Goal: Information Seeking & Learning: Learn about a topic

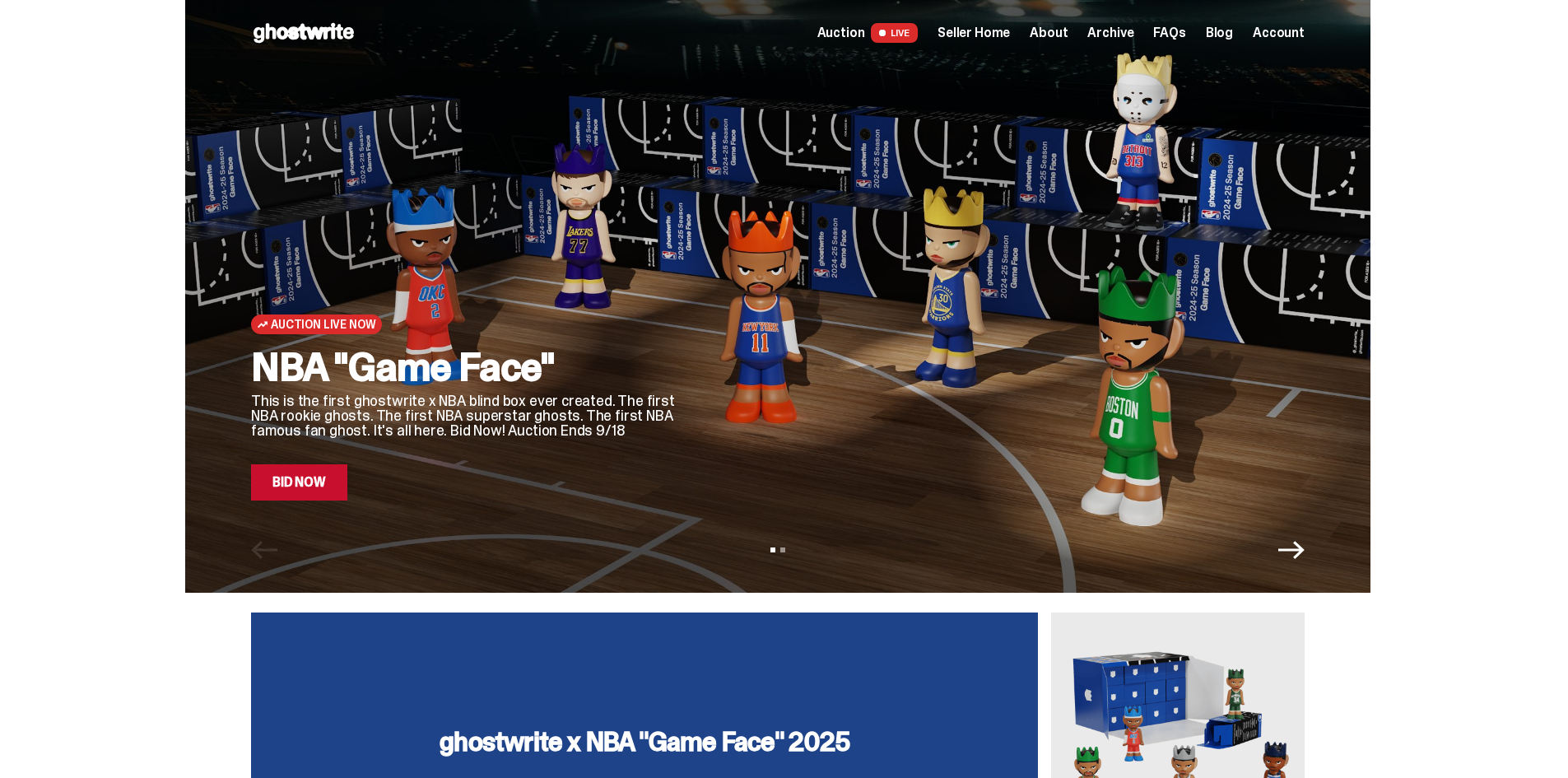
click at [1185, 28] on span "FAQs" at bounding box center [1168, 33] width 32 height 13
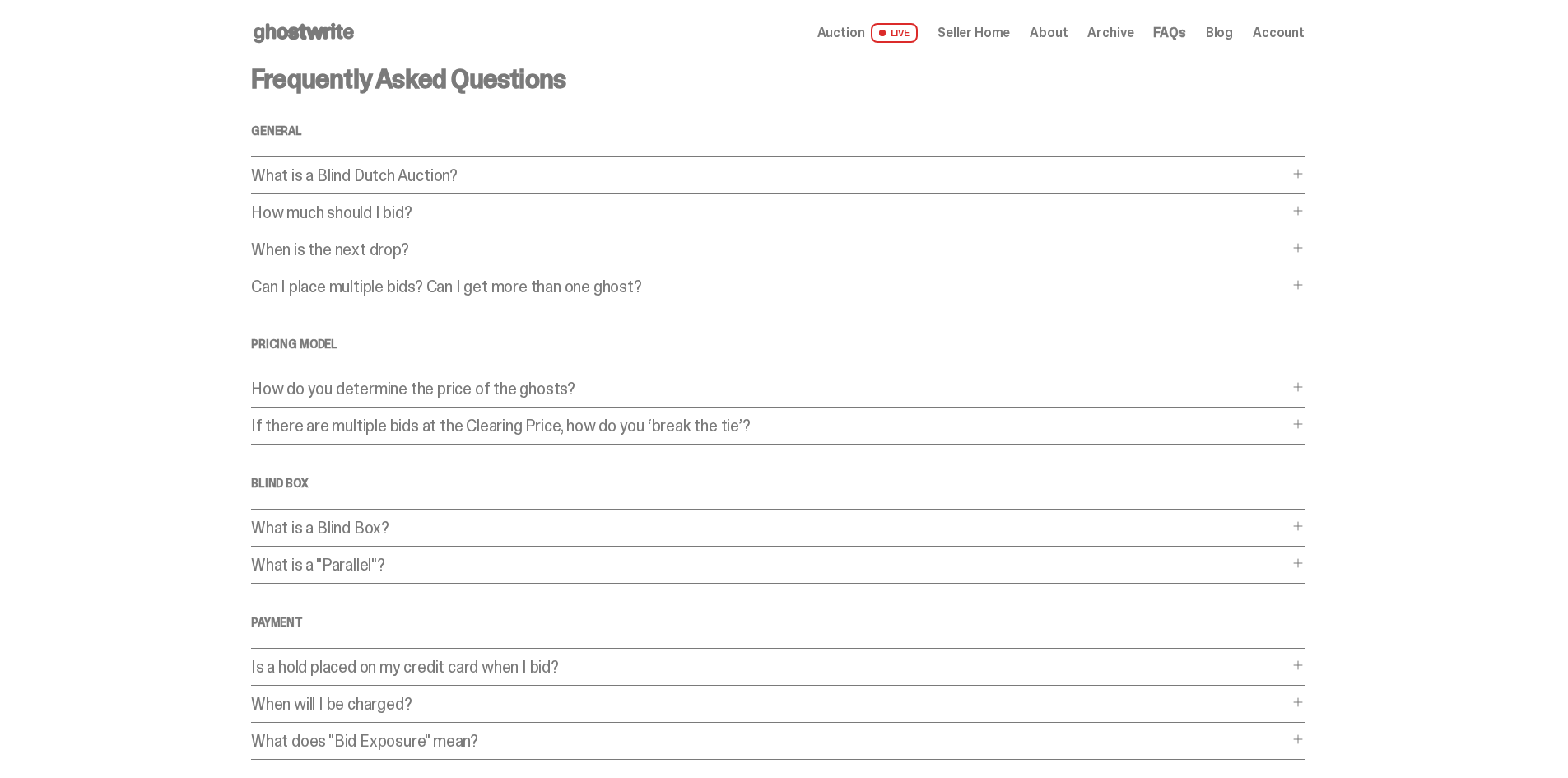
click at [721, 387] on p "How do you determine the price of the ghosts?" at bounding box center [769, 389] width 1037 height 16
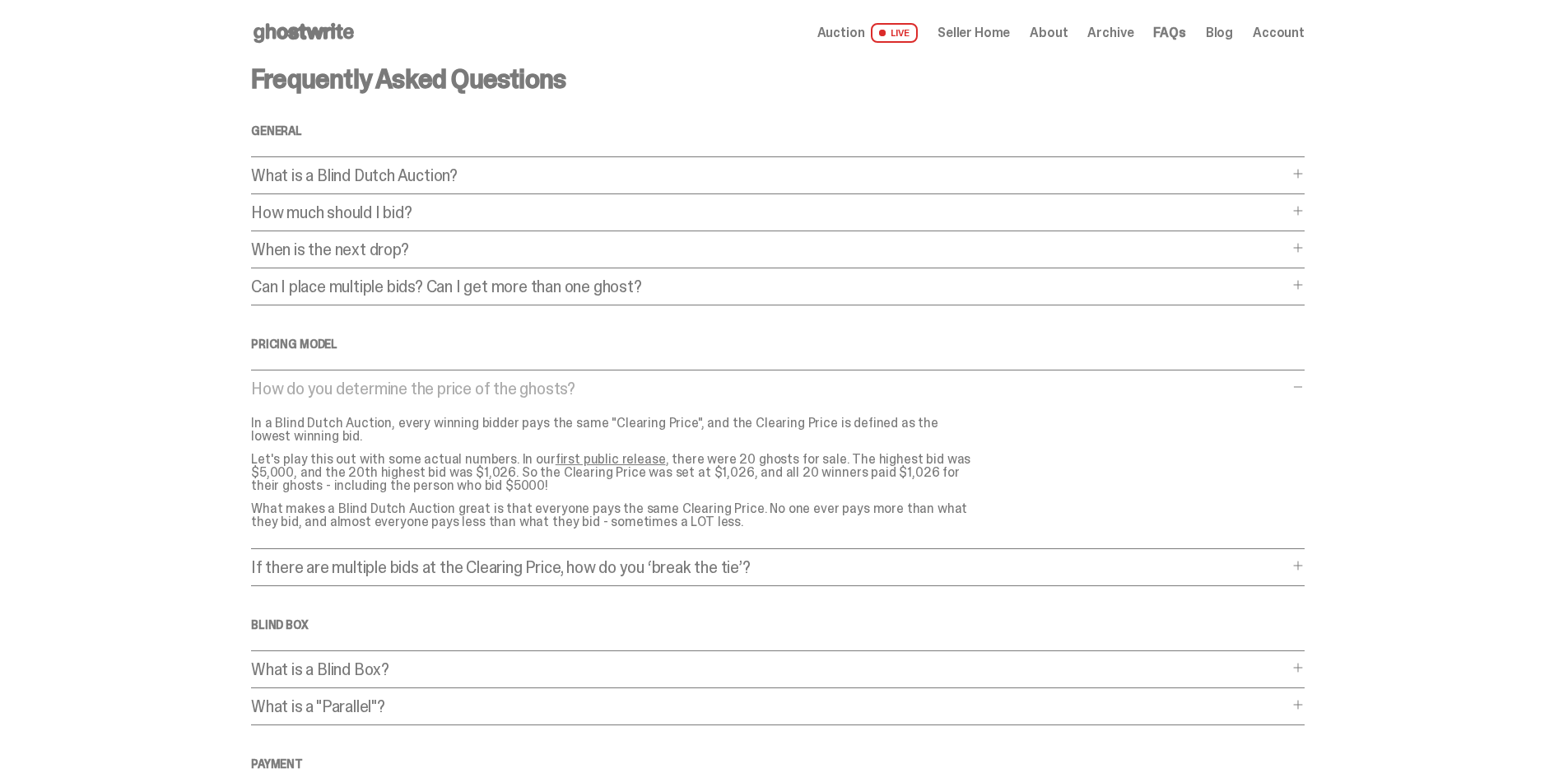
click at [721, 387] on p "How do you determine the price of the ghosts?" at bounding box center [769, 389] width 1037 height 16
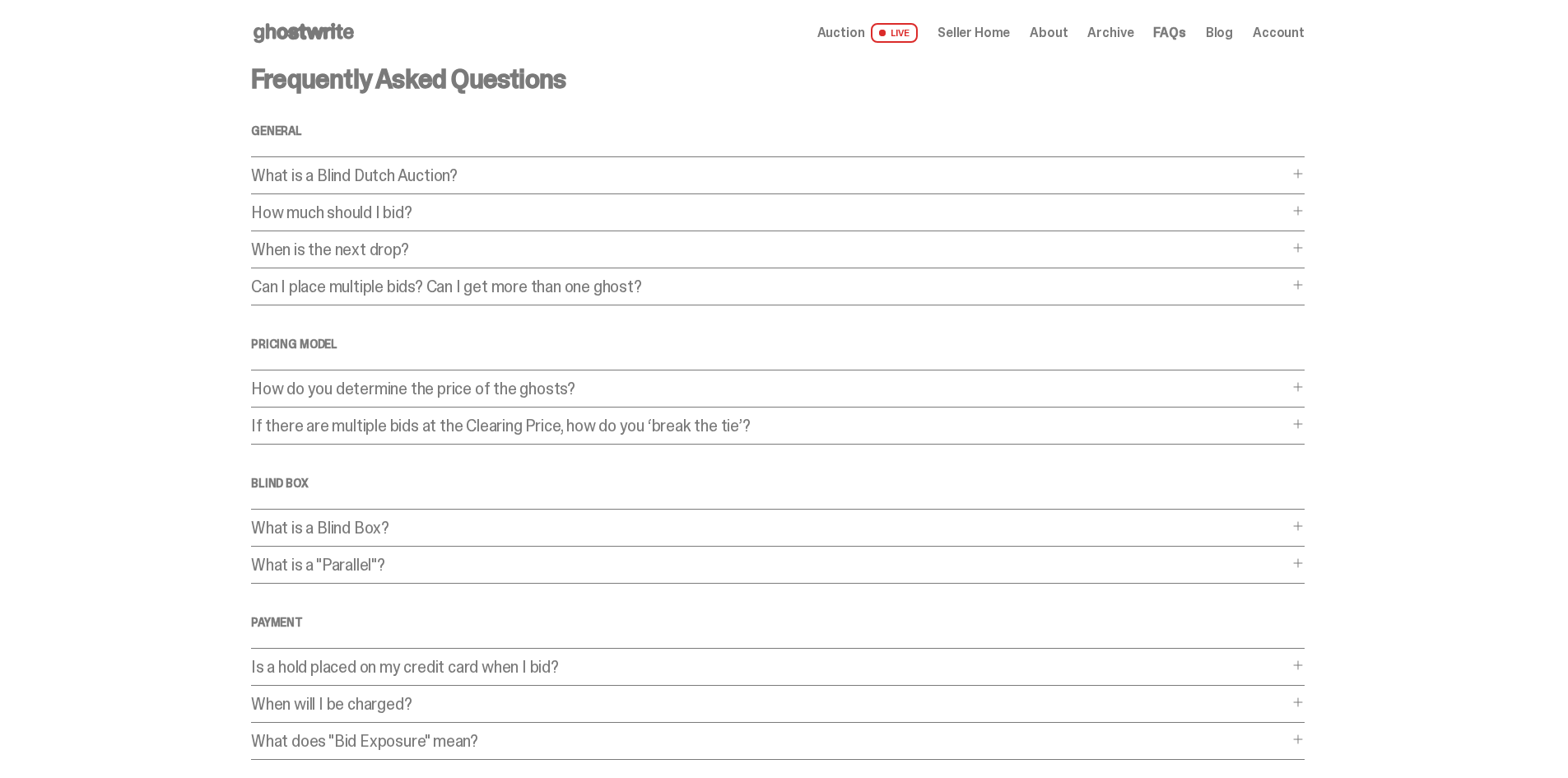
click at [706, 423] on p "If there are multiple bids at the Clearing Price, how do you ‘break the tie’?" at bounding box center [769, 425] width 1037 height 16
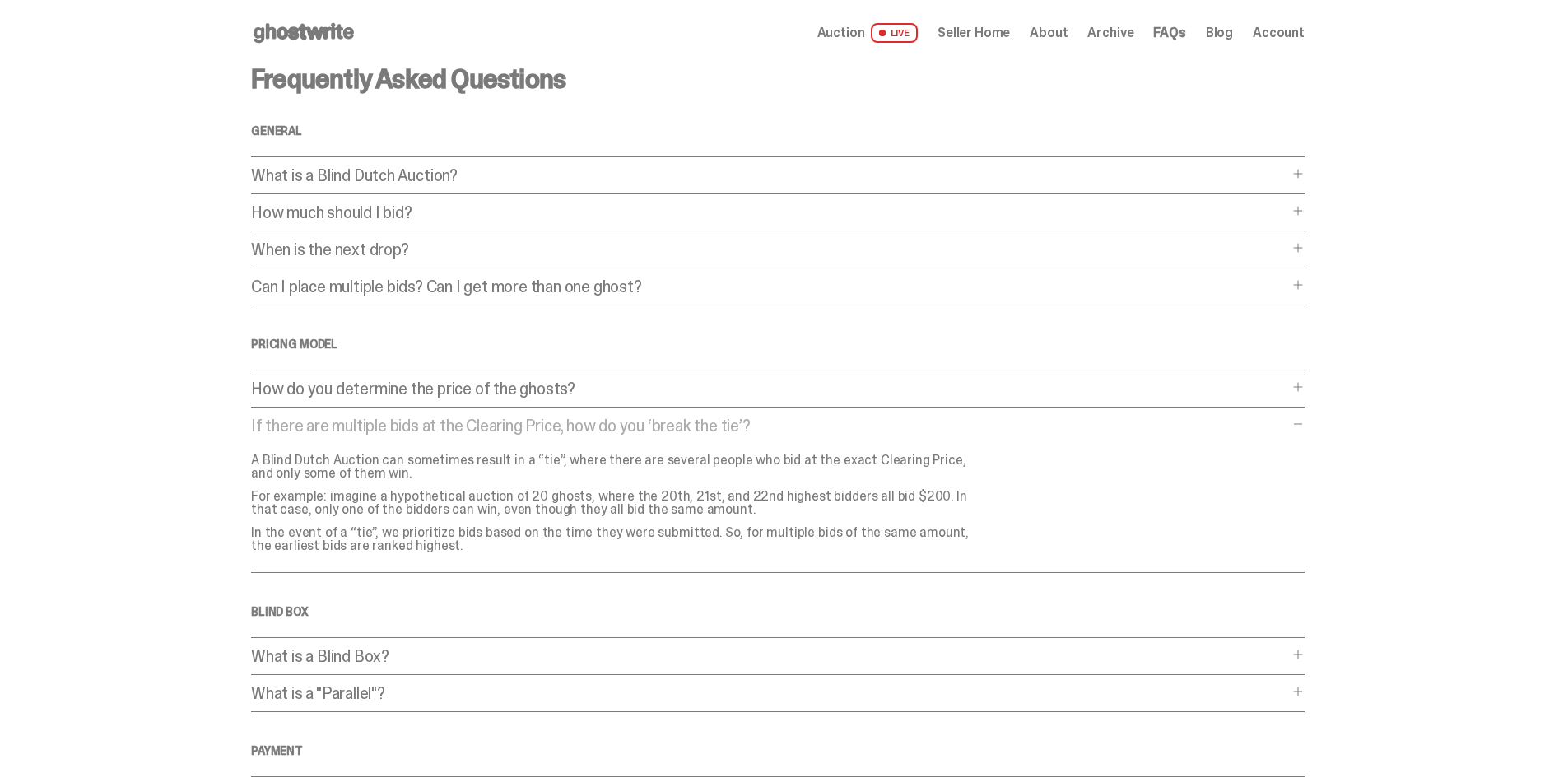
click at [706, 423] on p "If there are multiple bids at the Clearing Price, how do you ‘break the tie’?" at bounding box center [769, 425] width 1037 height 16
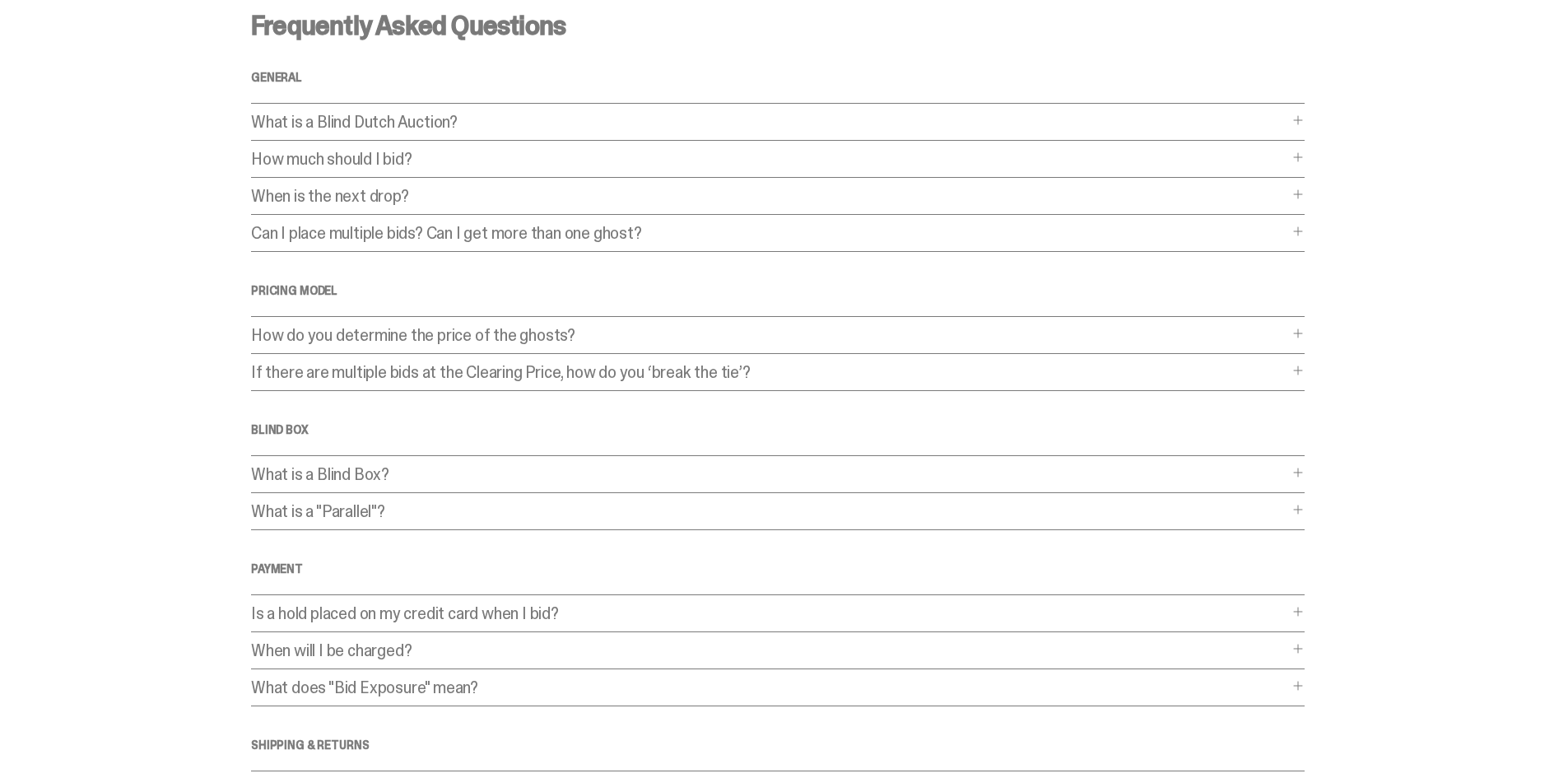
scroll to position [83, 0]
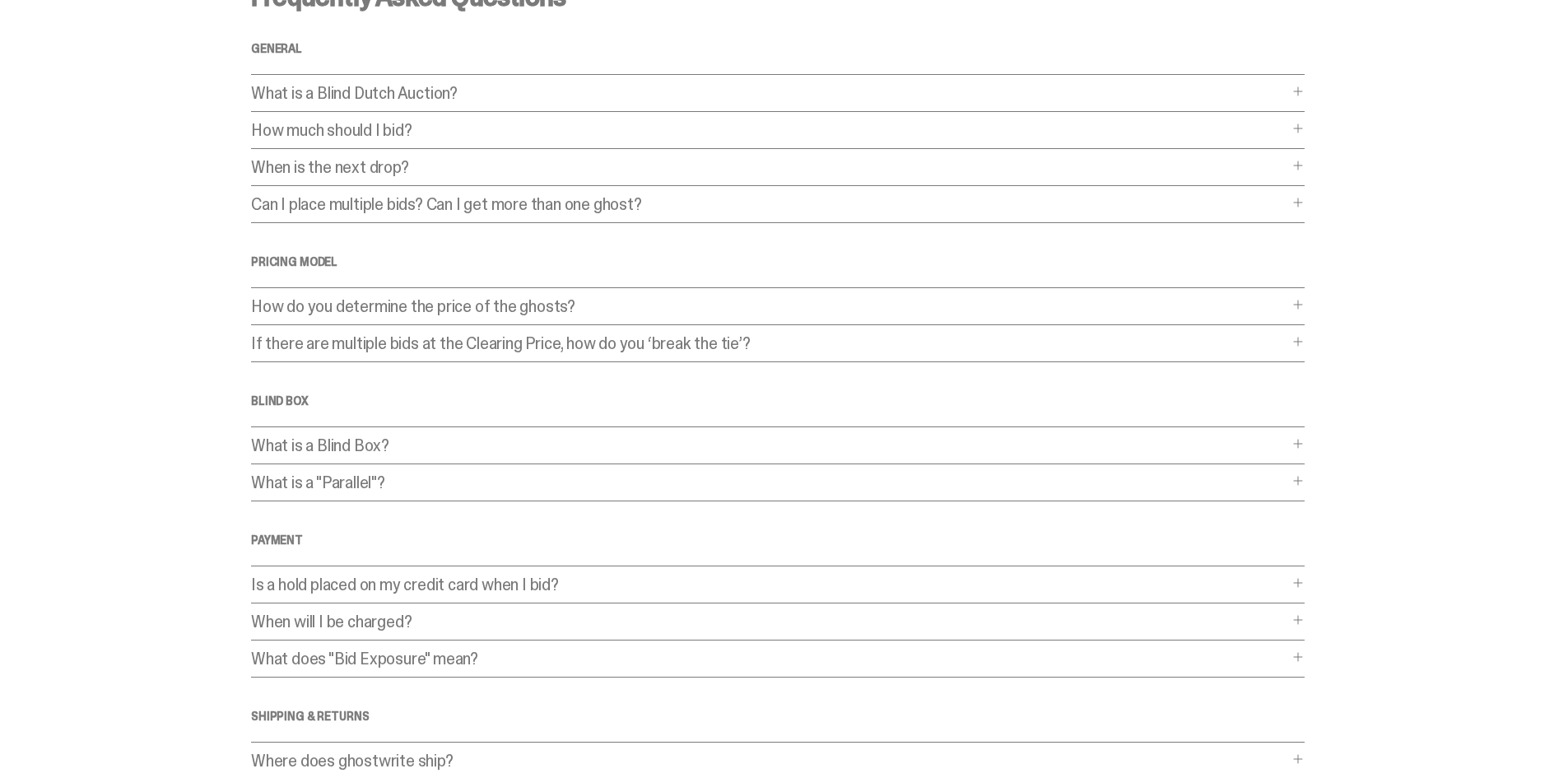
click at [690, 434] on div "Frequently Asked Questions General What is a Blind Dutch Auction? What is a Bli…" at bounding box center [778, 418] width 1054 height 870
click at [726, 200] on p "Can I place multiple bids? Can I get more than one ghost?" at bounding box center [769, 203] width 1037 height 16
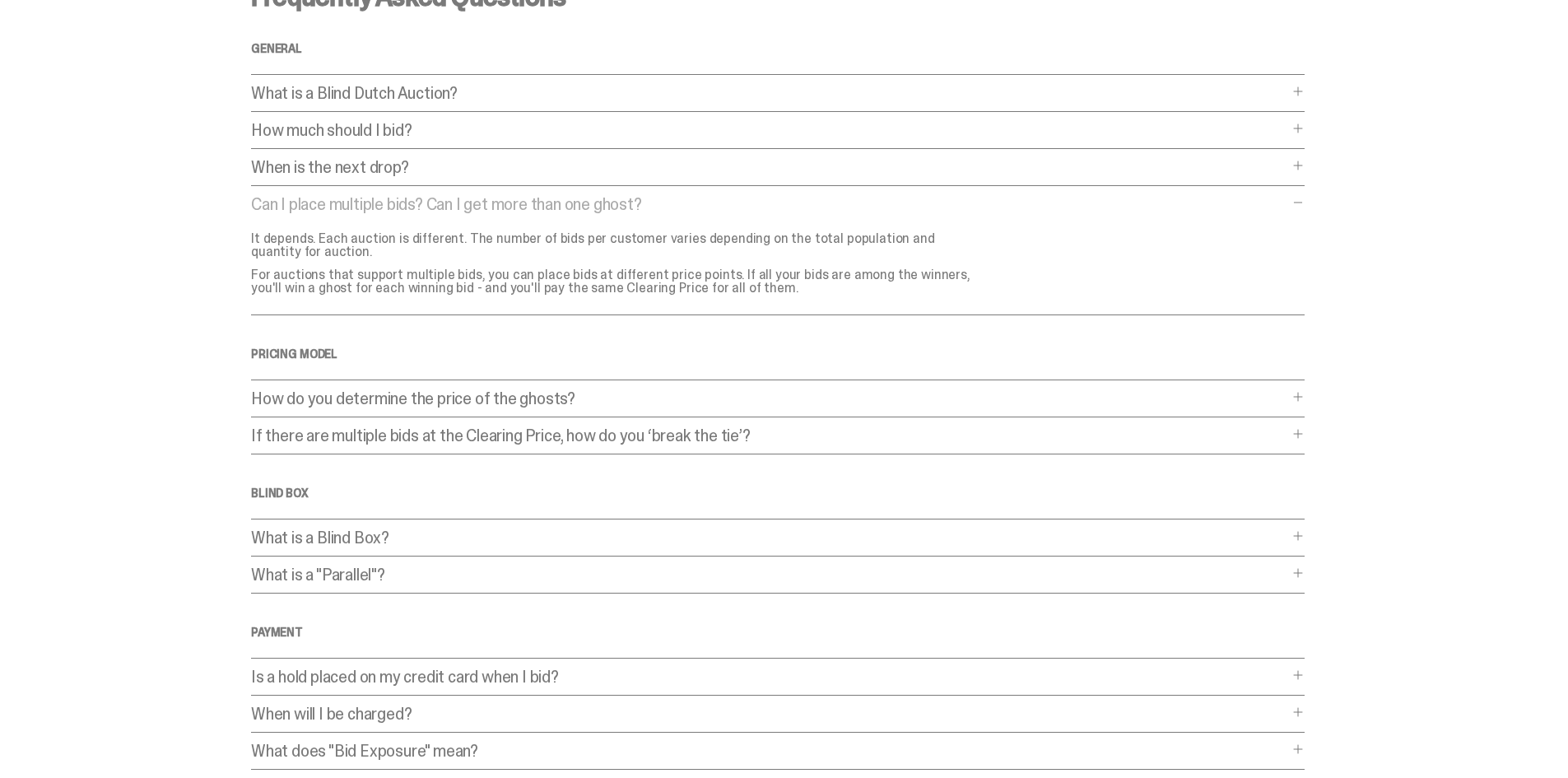
click at [787, 214] on div "Can I place multiple bids? Can I get more than one ghost? Can I place multiple …" at bounding box center [778, 255] width 1054 height 119
click at [1284, 197] on p "Can I place multiple bids? Can I get more than one ghost?" at bounding box center [769, 203] width 1037 height 16
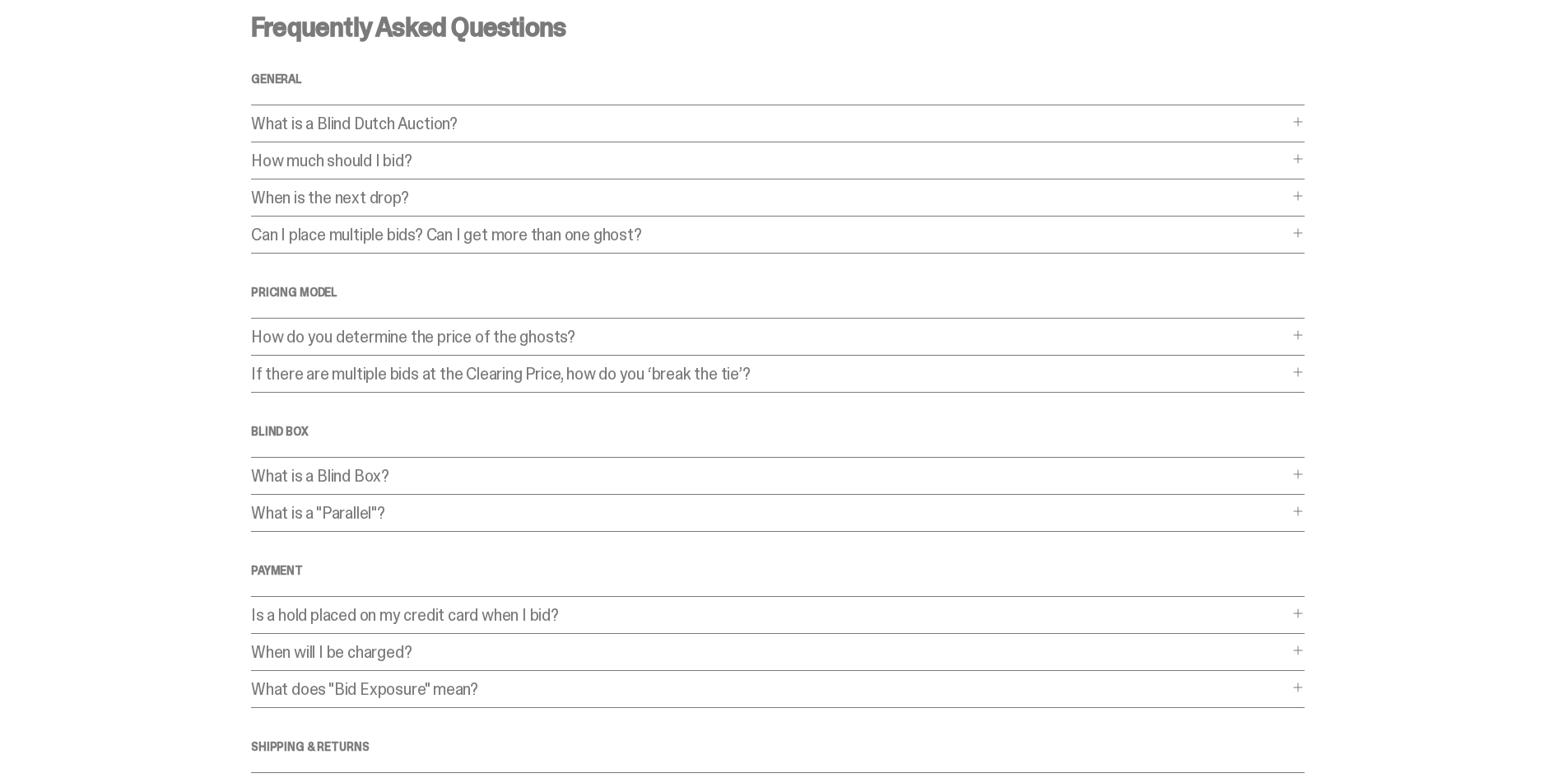
scroll to position [0, 0]
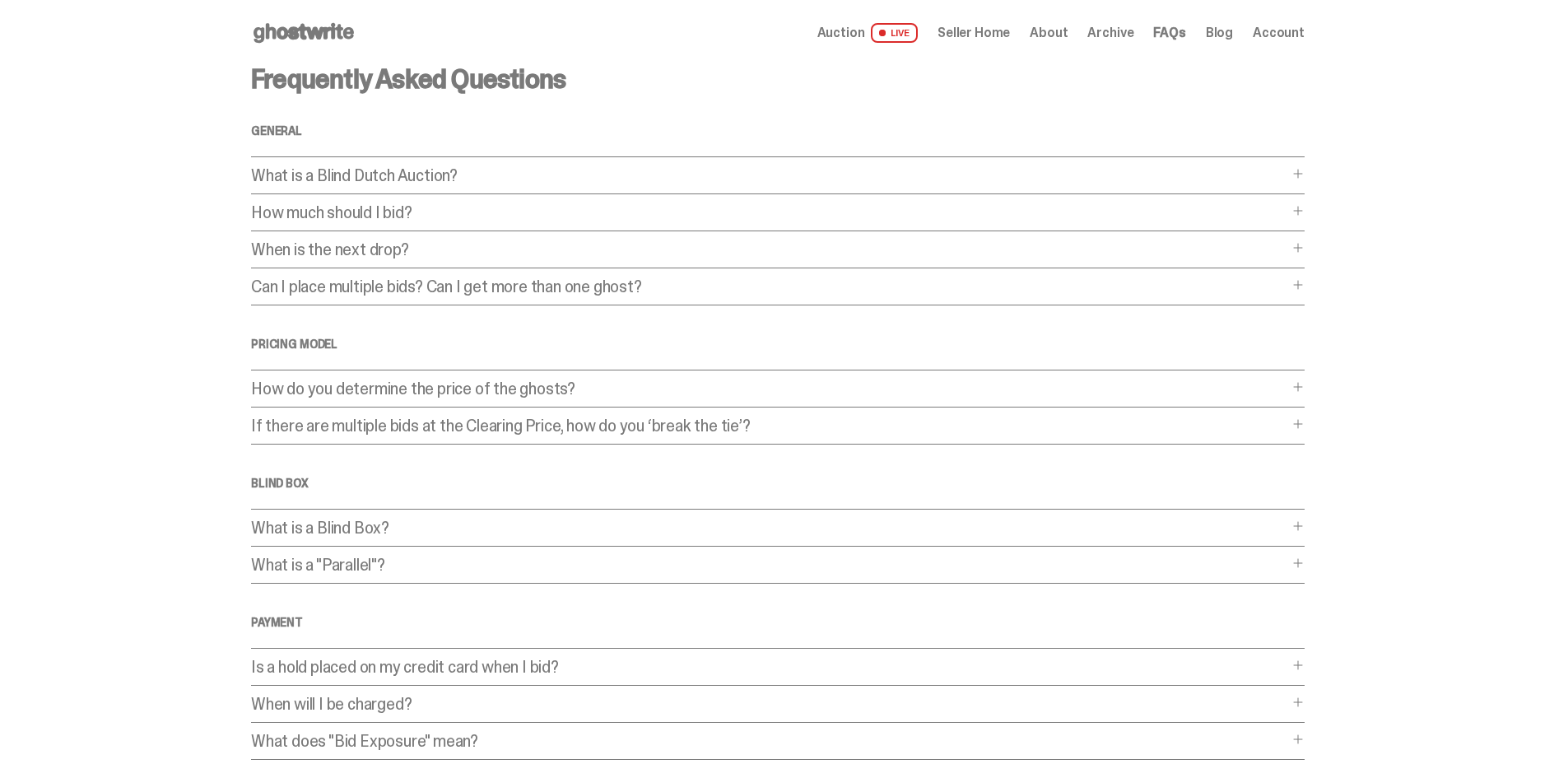
click at [1119, 26] on span "Archive" at bounding box center [1111, 33] width 46 height 13
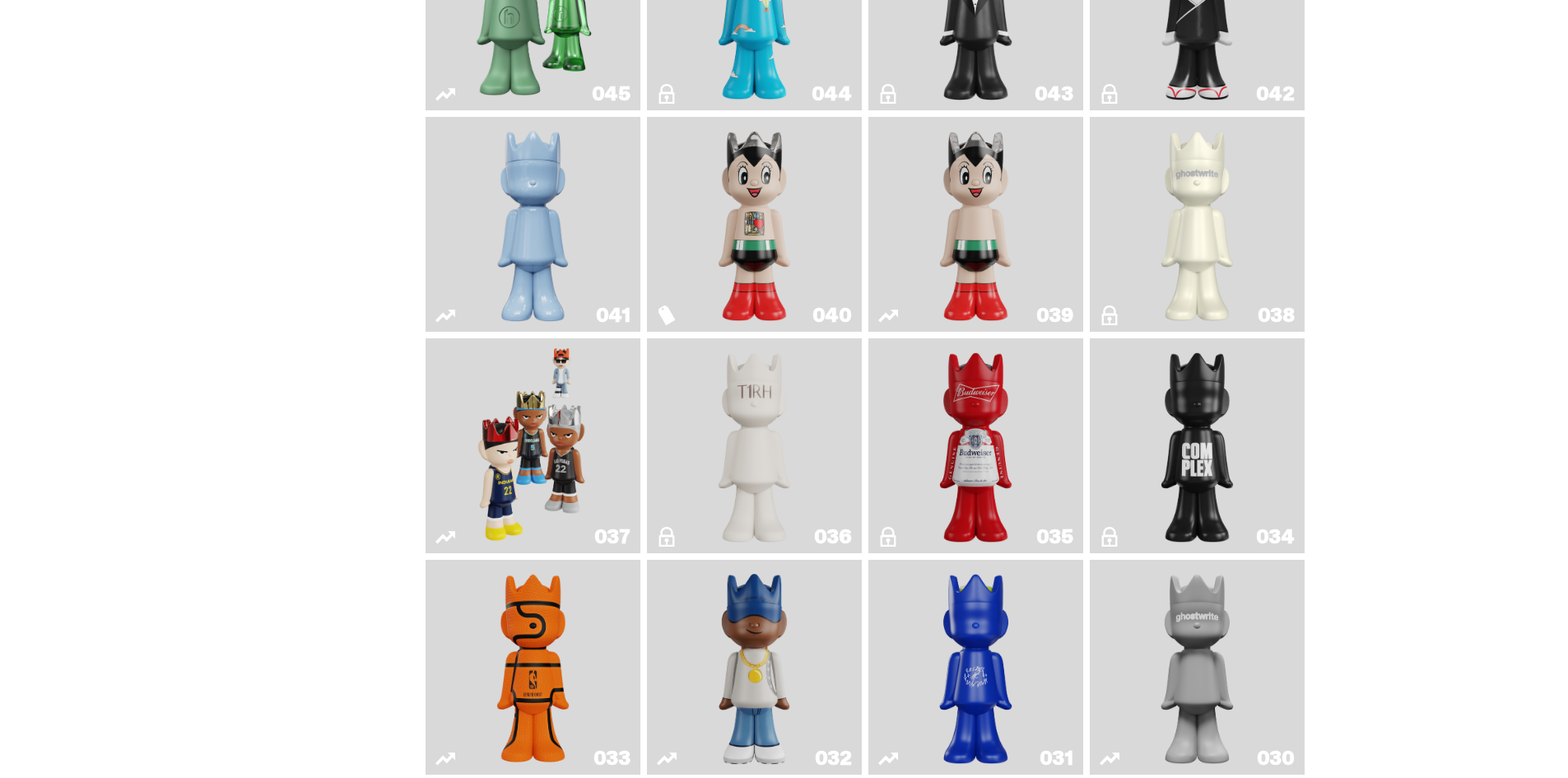
scroll to position [1482, 0]
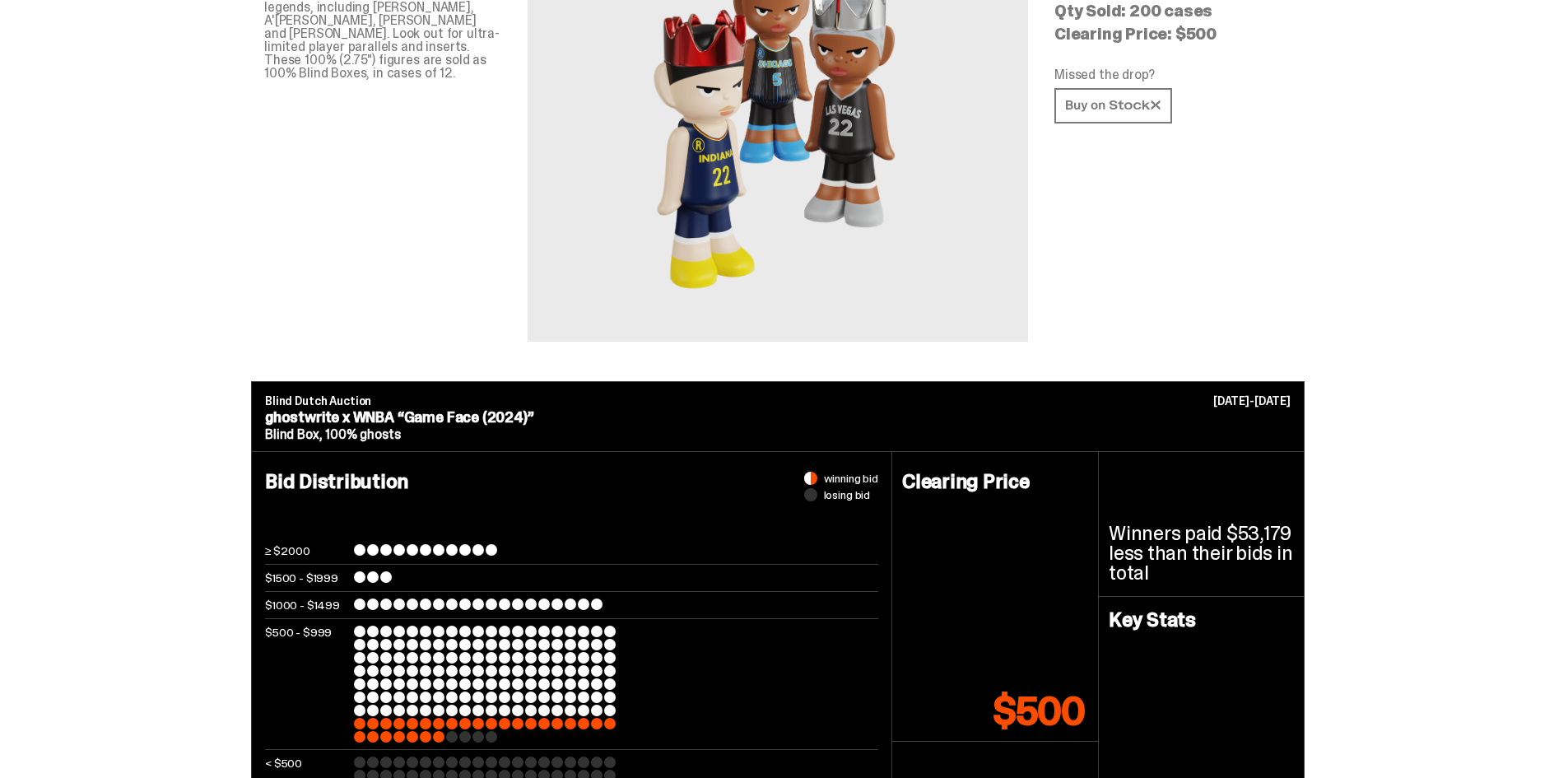
scroll to position [412, 0]
